Goal: Find specific page/section

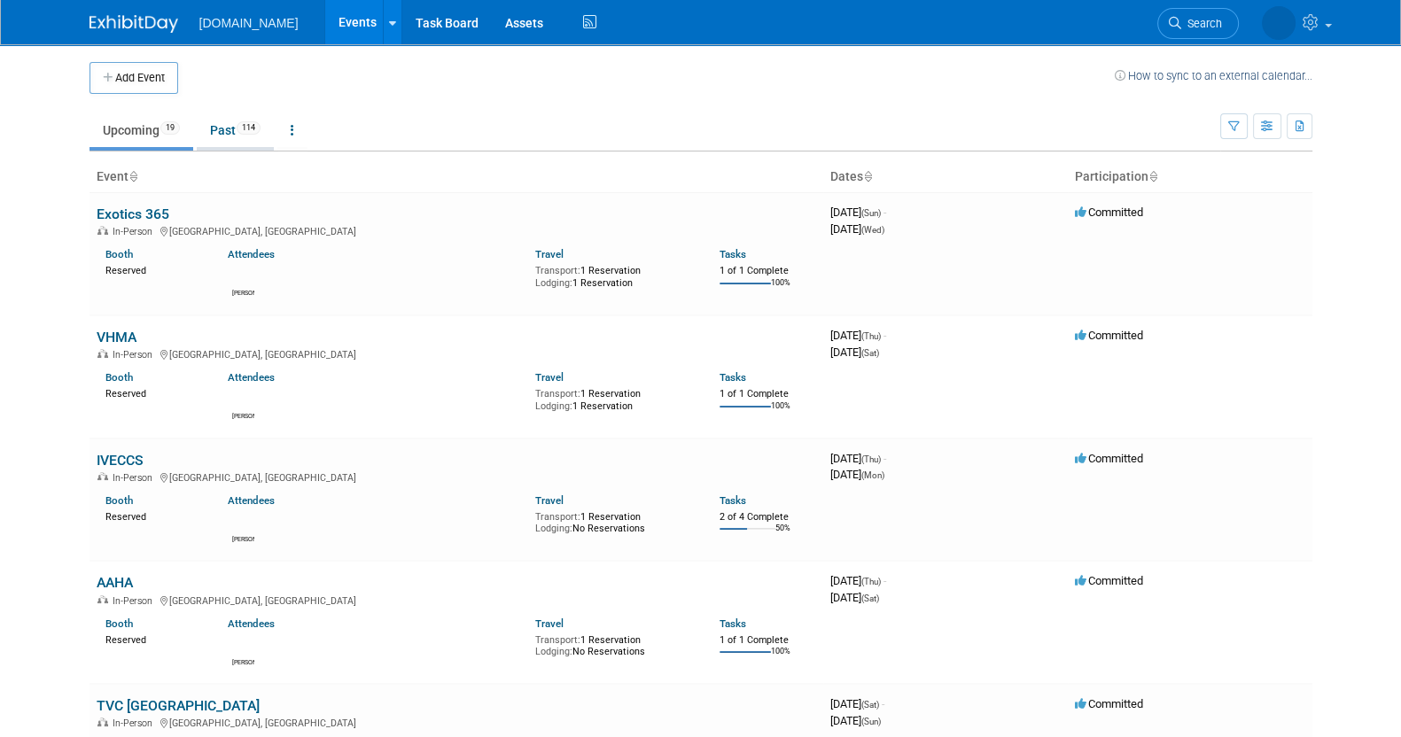
click at [222, 119] on link "Past 114" at bounding box center [235, 130] width 77 height 34
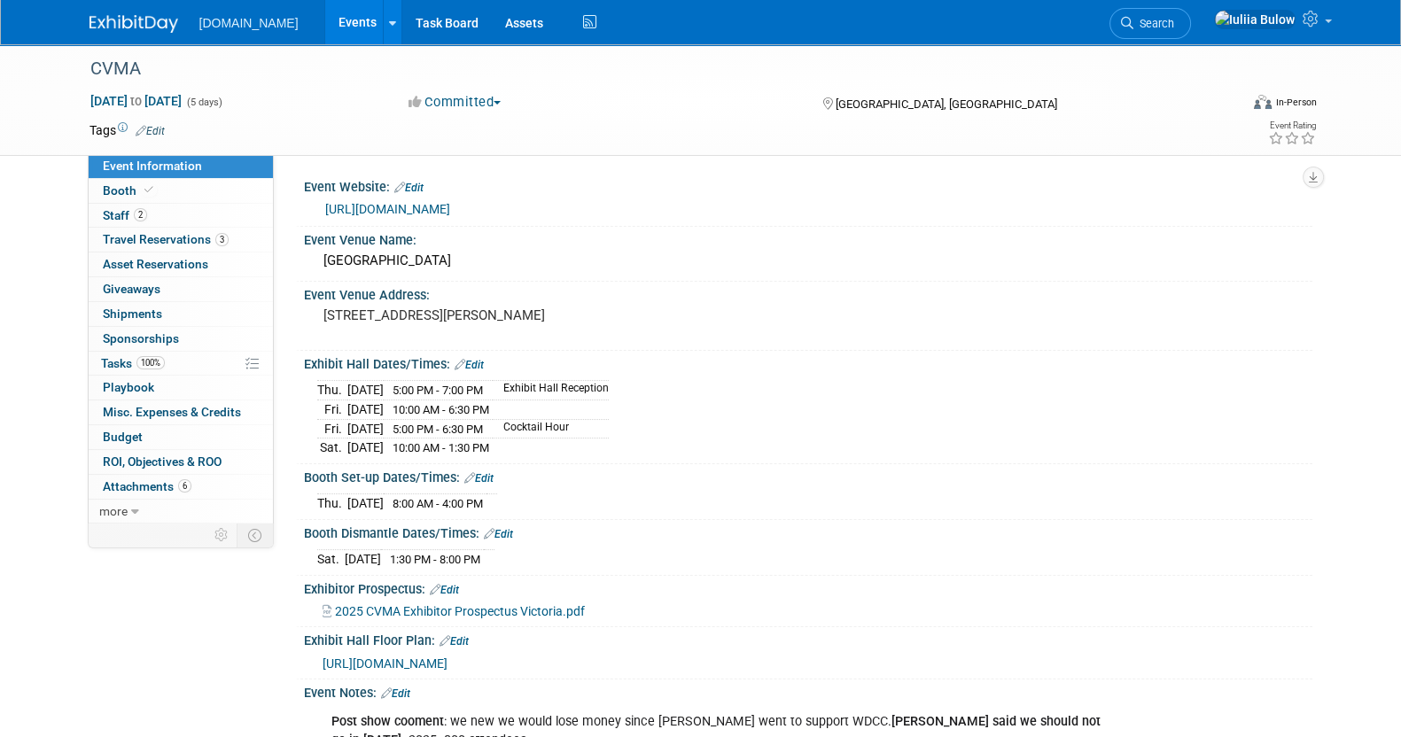
click at [450, 206] on link "https://site.pheedloop.com/portal/event/cvma25/exhibitors/info" at bounding box center [387, 209] width 125 height 14
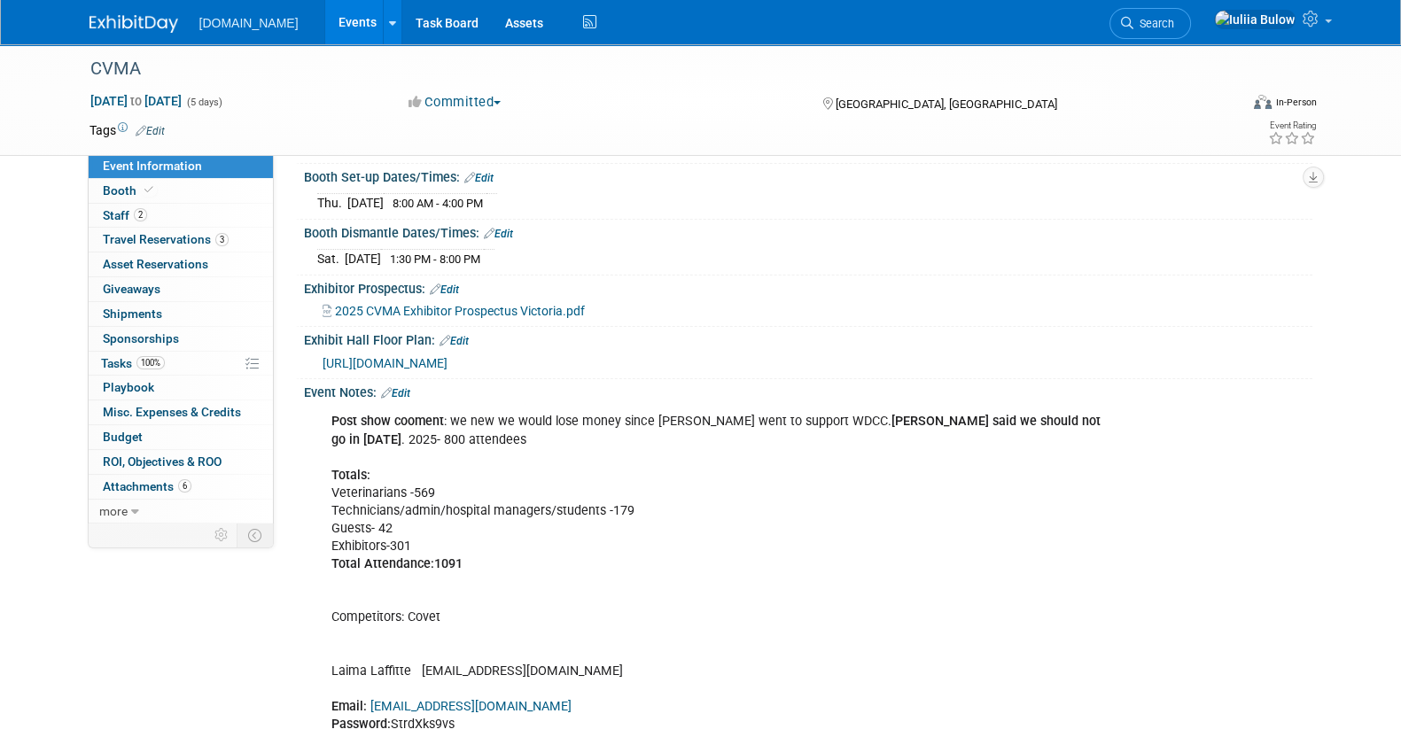
scroll to position [332, 0]
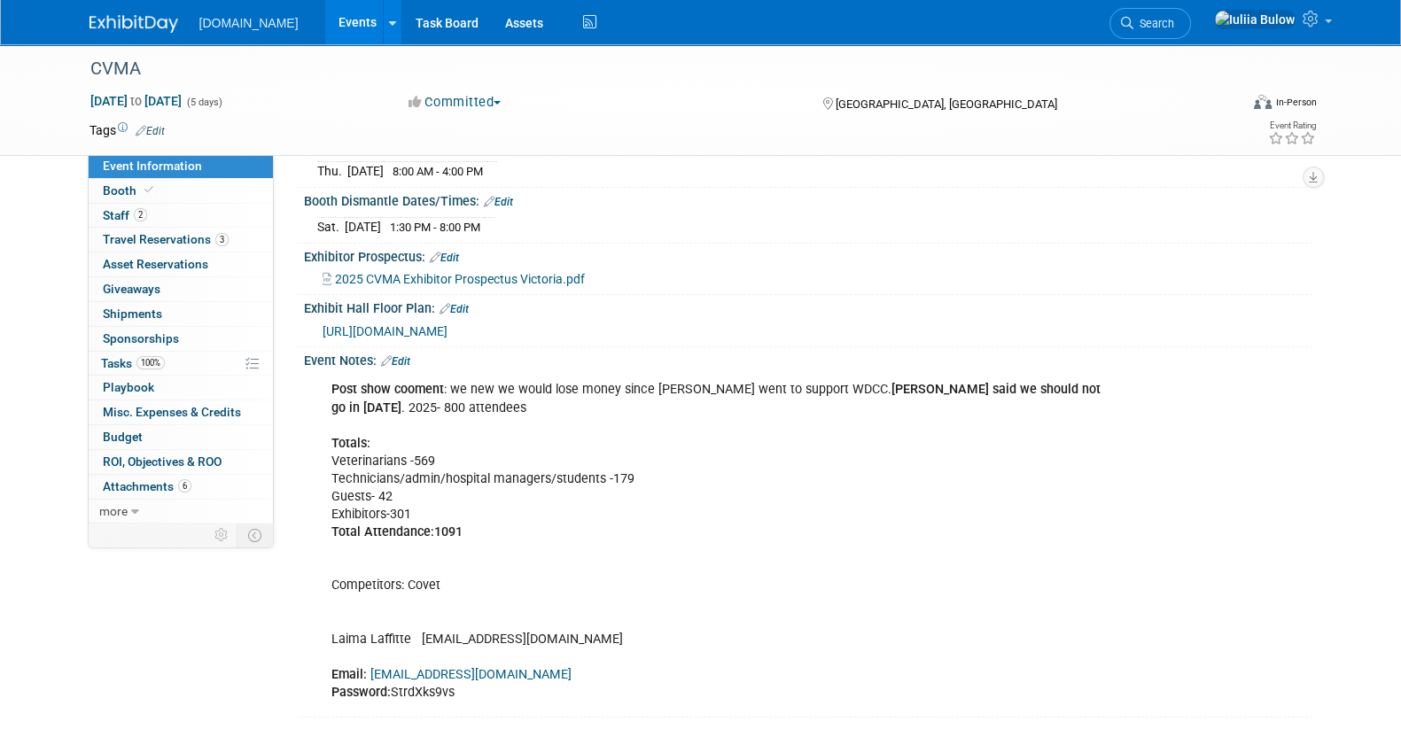
drag, startPoint x: 494, startPoint y: 662, endPoint x: 490, endPoint y: 673, distance: 12.3
click at [482, 665] on div "Post show cooment : we new we would lose money since Shawn went to support WDCC…" at bounding box center [718, 541] width 798 height 338
drag, startPoint x: 473, startPoint y: 683, endPoint x: 393, endPoint y: 688, distance: 80.8
click at [393, 688] on div "Post show cooment : we new we would lose money since Shawn went to support WDCC…" at bounding box center [718, 541] width 798 height 338
copy div "StrdXks9vs"
